Goal: Task Accomplishment & Management: Manage account settings

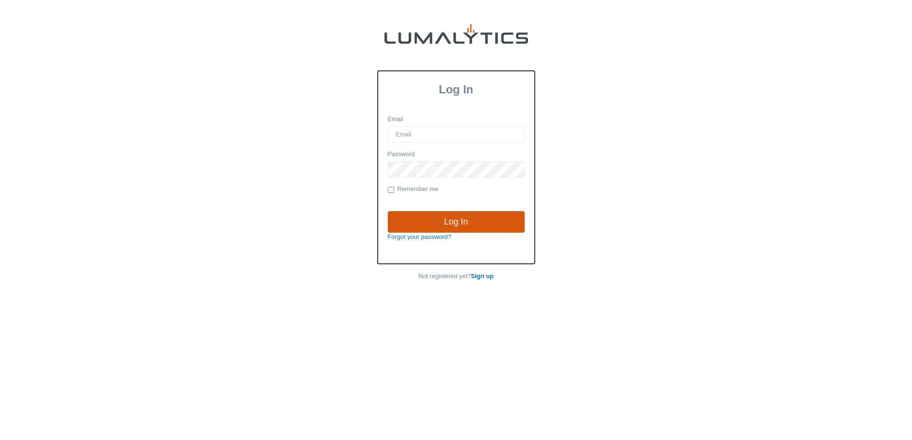
type input "[PERSON_NAME][EMAIL_ADDRESS][DOMAIN_NAME]"
click at [442, 223] on input "Log In" at bounding box center [456, 222] width 137 height 22
